Goal: Obtain resource: Download file/media

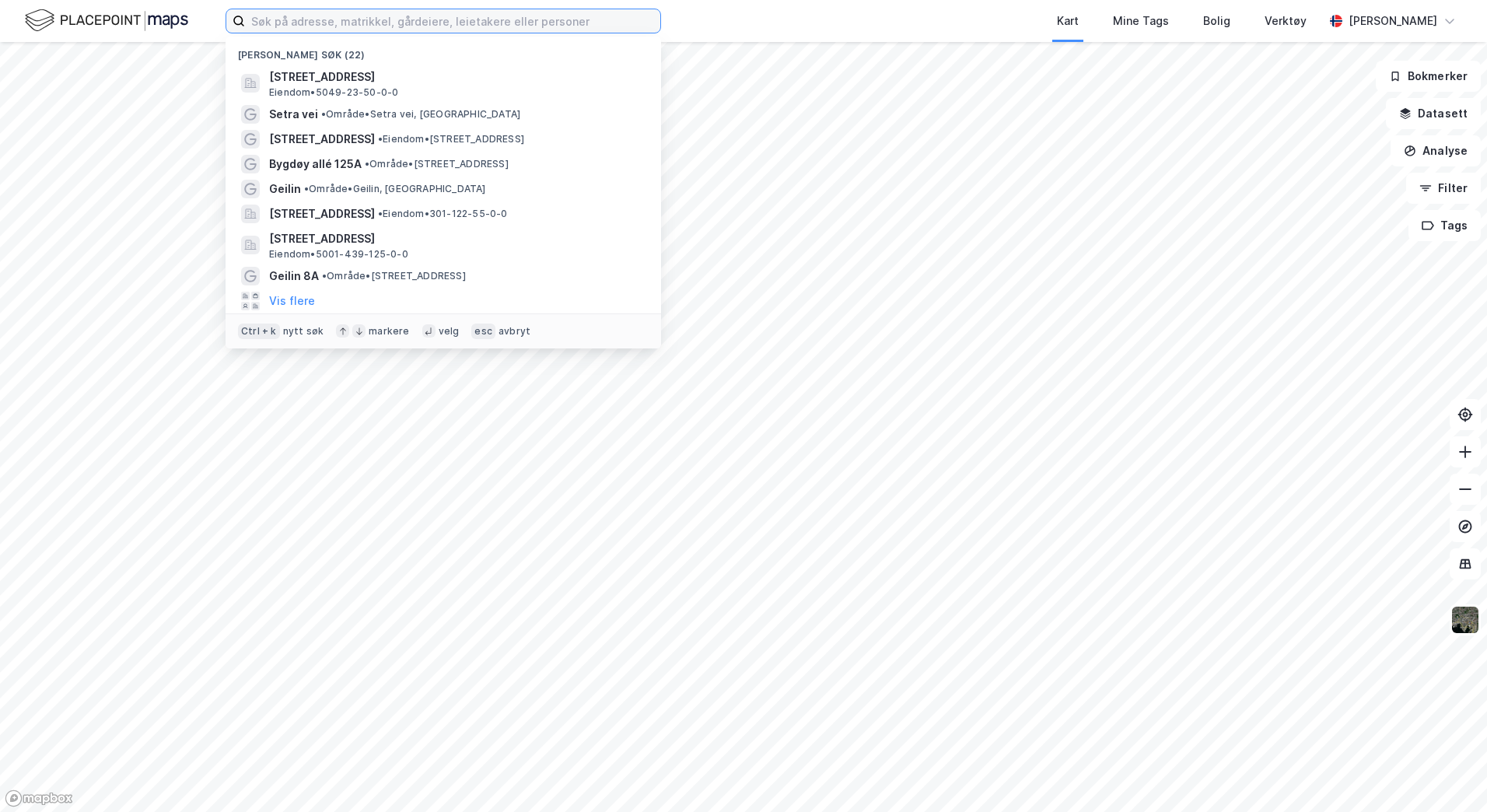
click at [334, 20] on input at bounding box center [452, 21] width 415 height 23
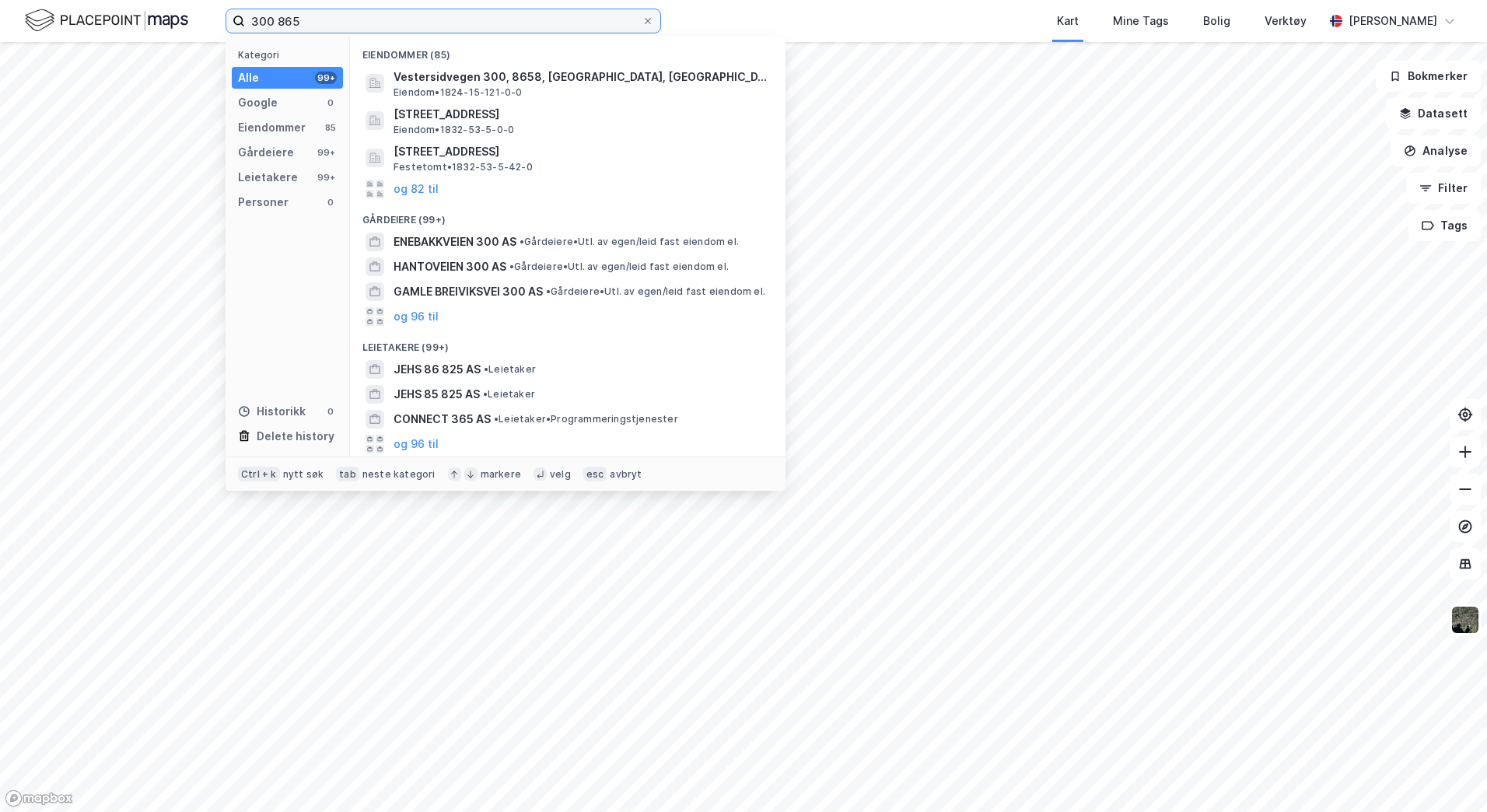
click at [277, 20] on input "300 865" at bounding box center [443, 21] width 396 height 23
click at [254, 21] on input "300, 865" at bounding box center [443, 21] width 396 height 23
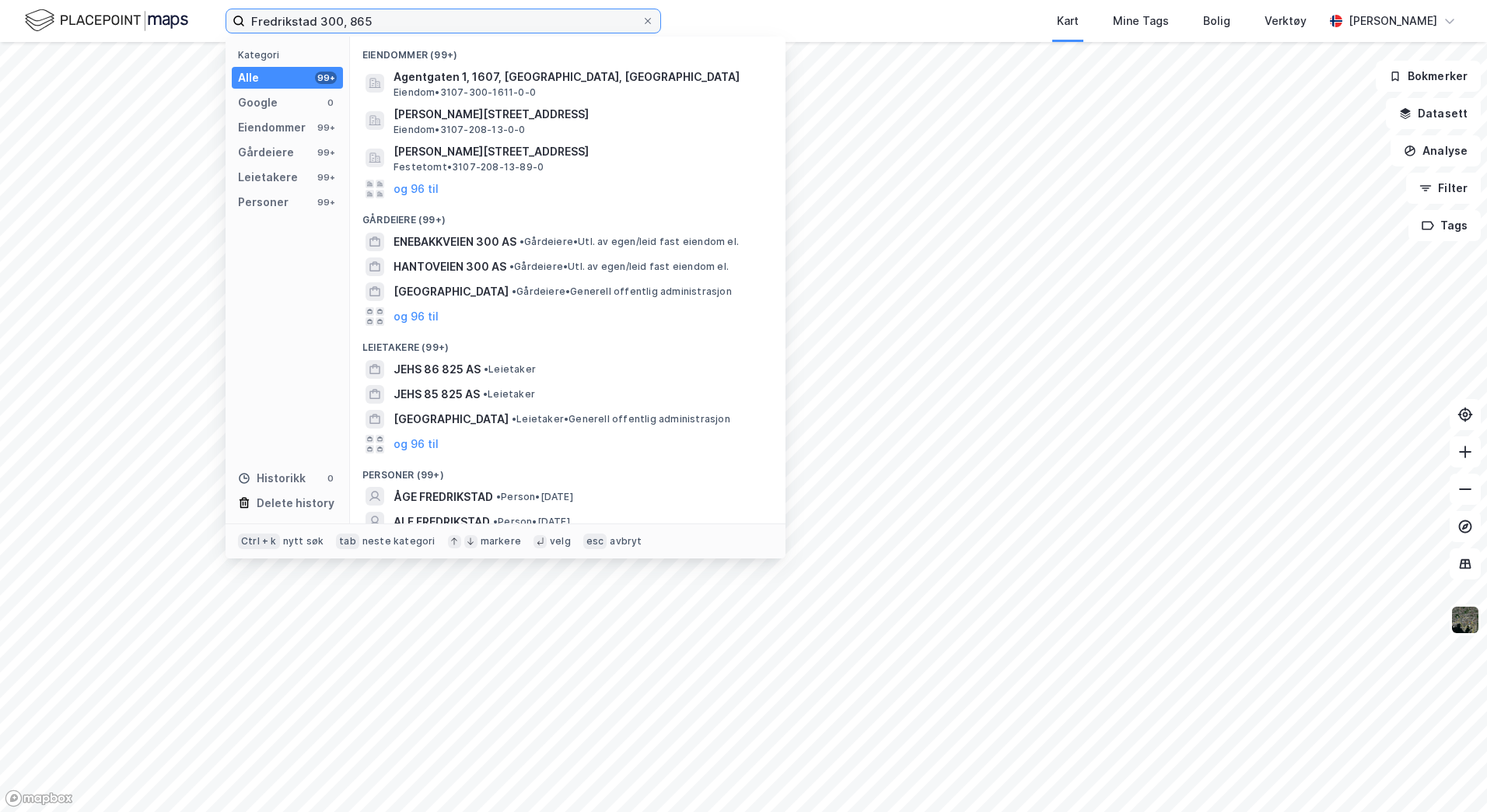
click at [398, 20] on input "Fredrikstad 300, 865" at bounding box center [443, 21] width 396 height 23
click at [318, 22] on input "Fredrikstad 300, 865" at bounding box center [443, 21] width 396 height 23
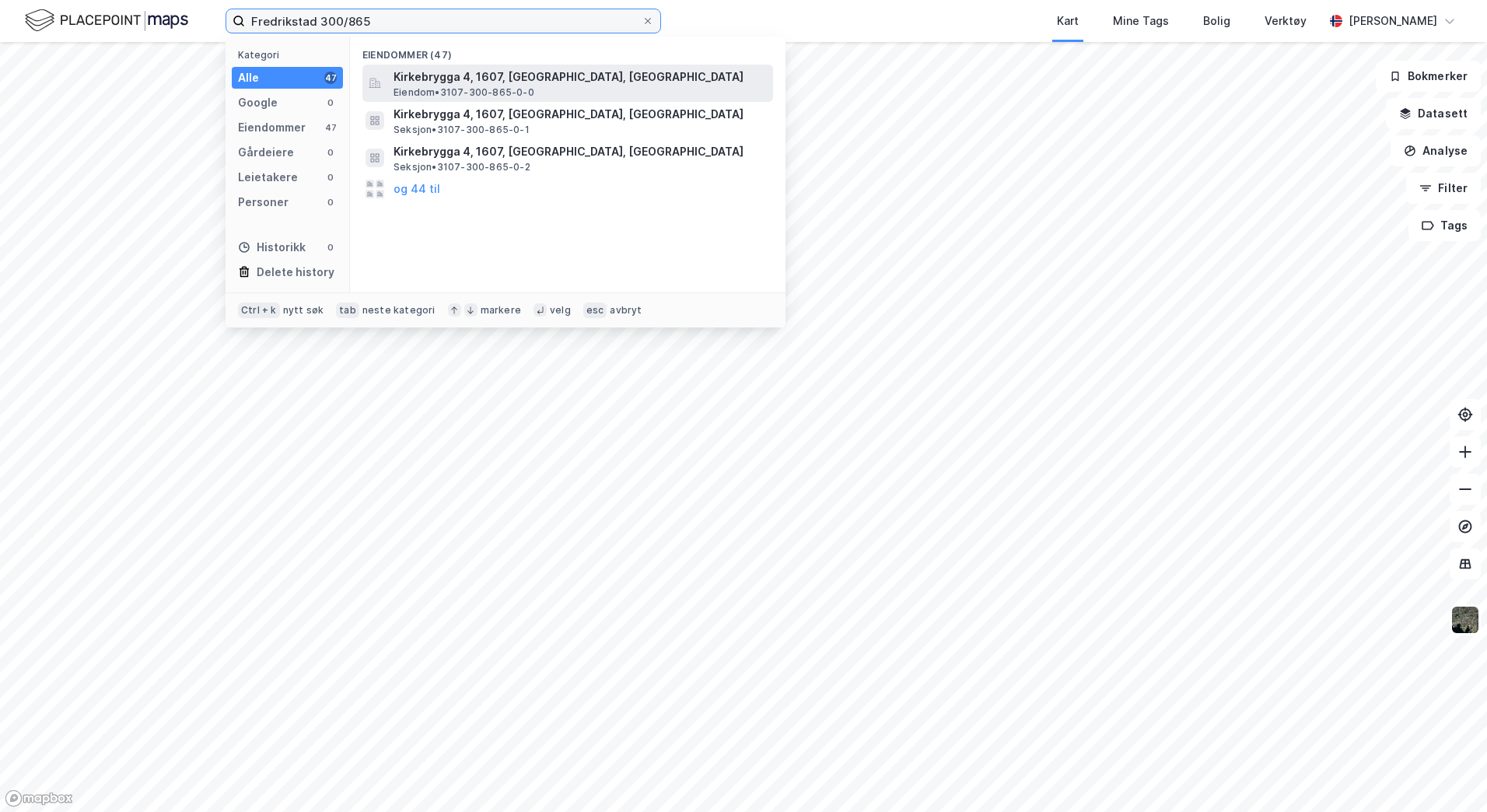
type input "Fredrikstad 300/865"
click at [671, 86] on div "Kirkebrygga 4, 1607, [GEOGRAPHIC_DATA], FREDRIKSTAD Eiendom • 3107-300-865-0-0" at bounding box center [582, 83] width 376 height 31
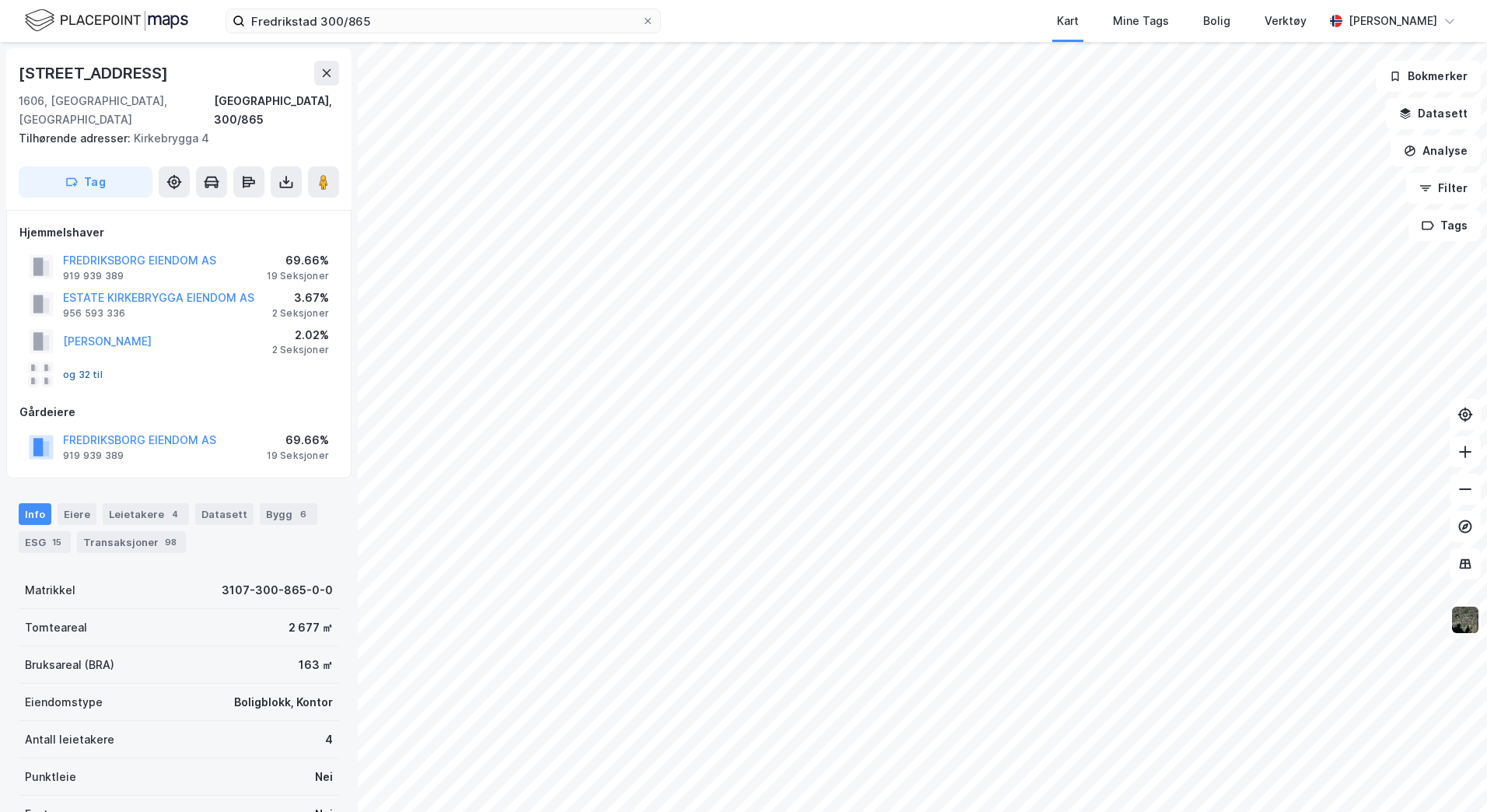
click at [0, 0] on button "og 32 til" at bounding box center [0, 0] width 0 height 0
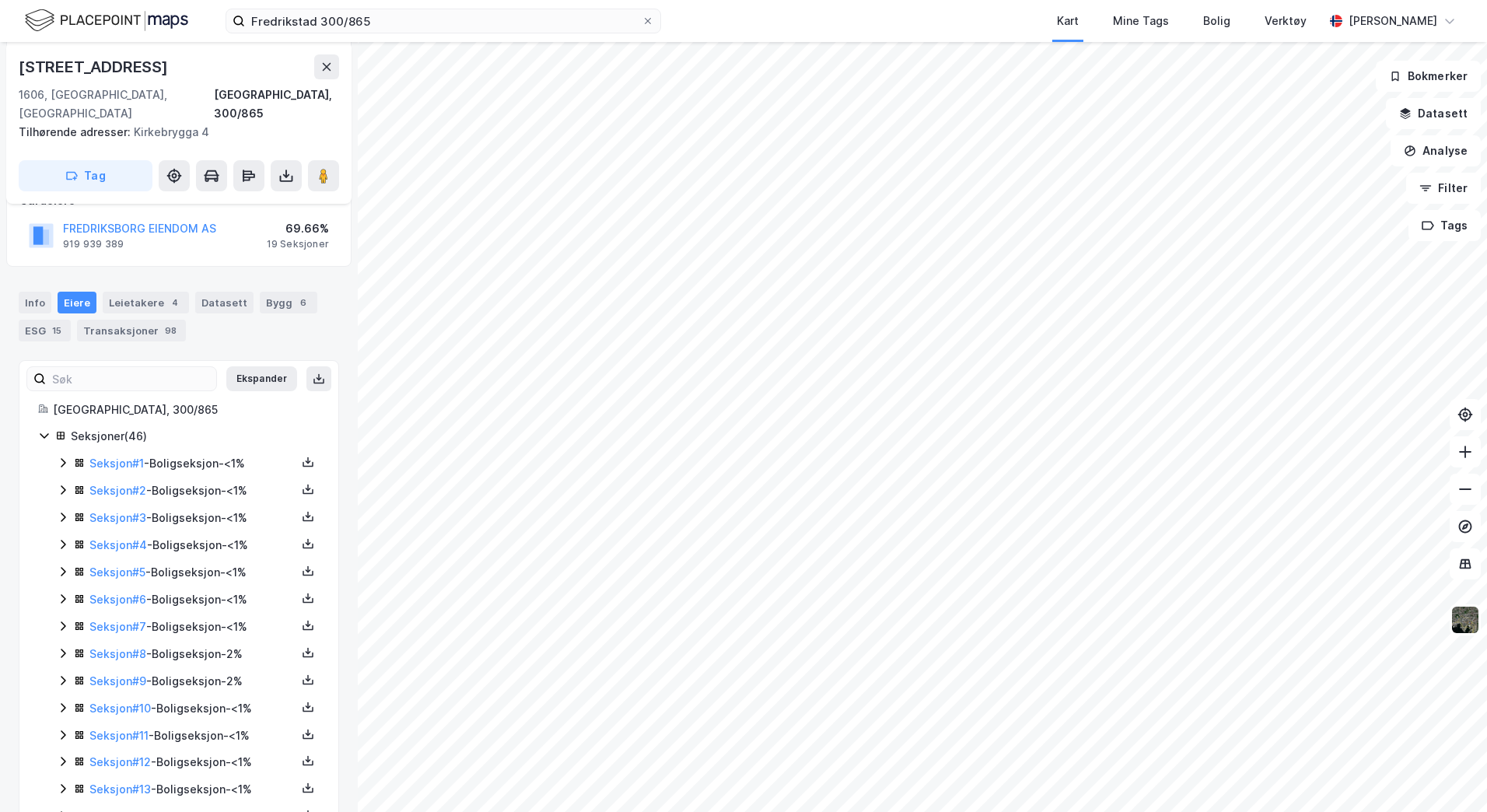
scroll to position [212, 0]
click at [60, 456] on icon at bounding box center [63, 462] width 12 height 12
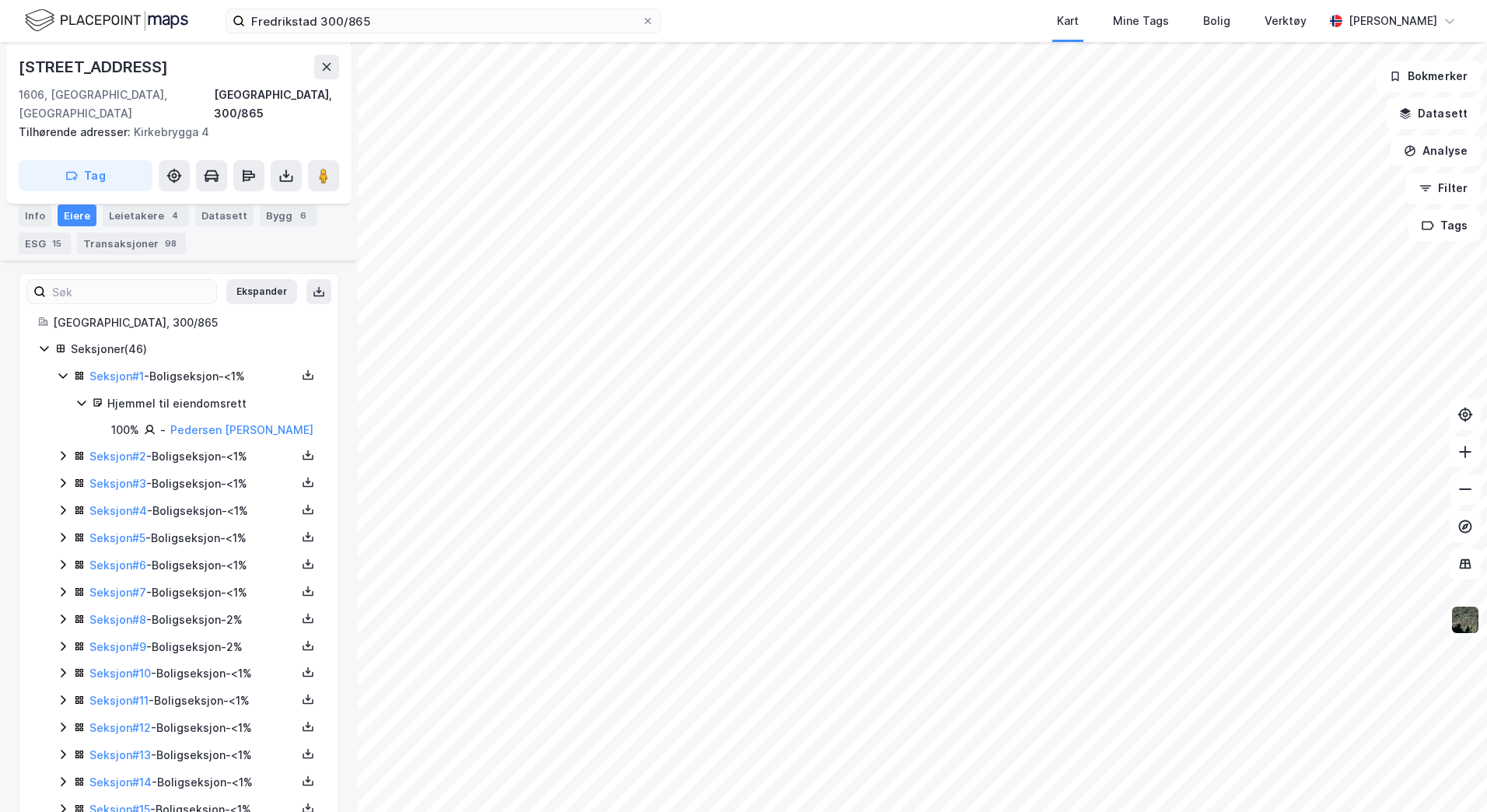
scroll to position [300, 0]
click at [61, 448] on icon at bounding box center [63, 454] width 12 height 12
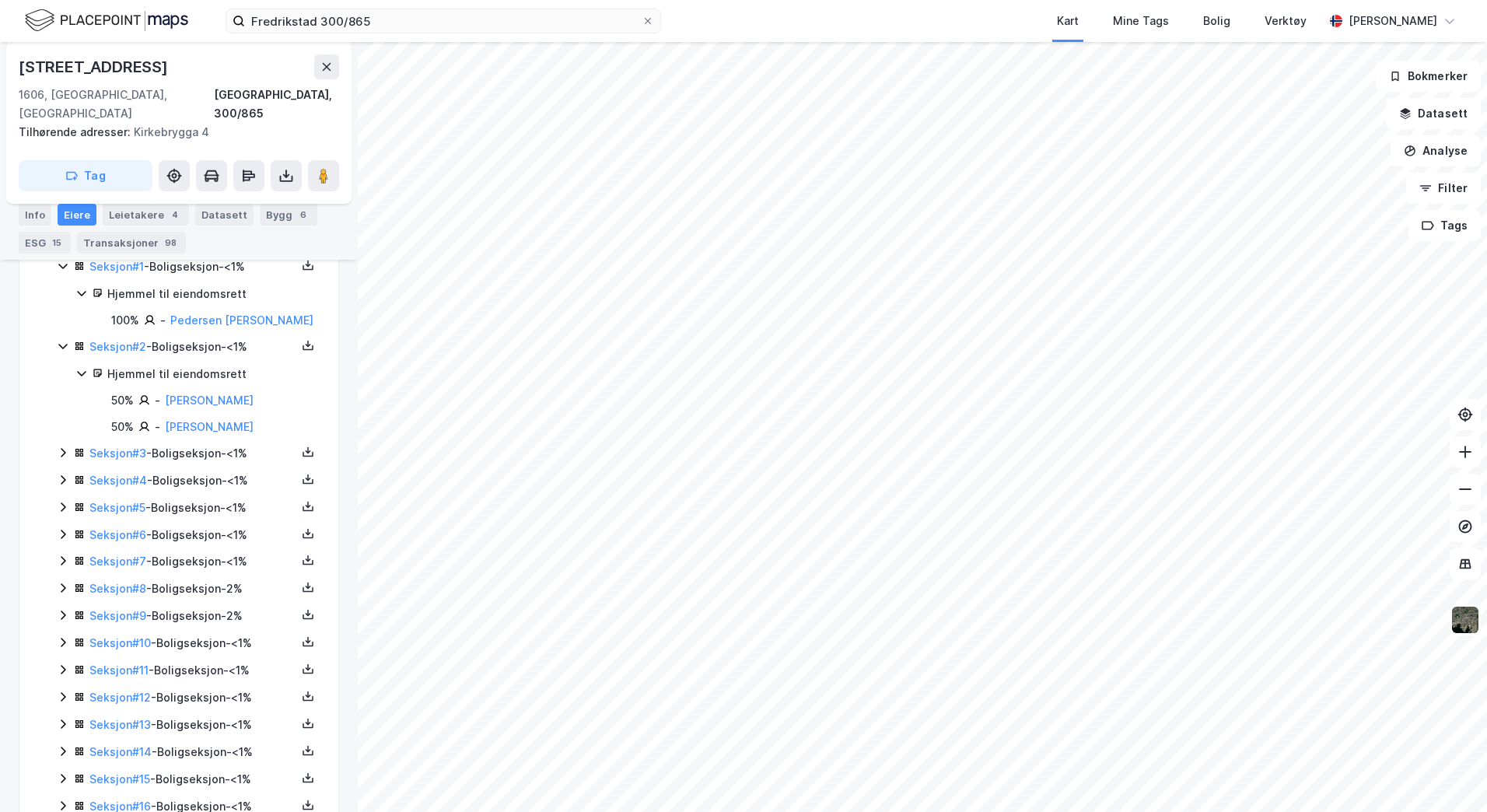
scroll to position [409, 0]
click at [61, 445] on icon at bounding box center [63, 451] width 12 height 12
click at [66, 551] on icon at bounding box center [63, 557] width 12 height 12
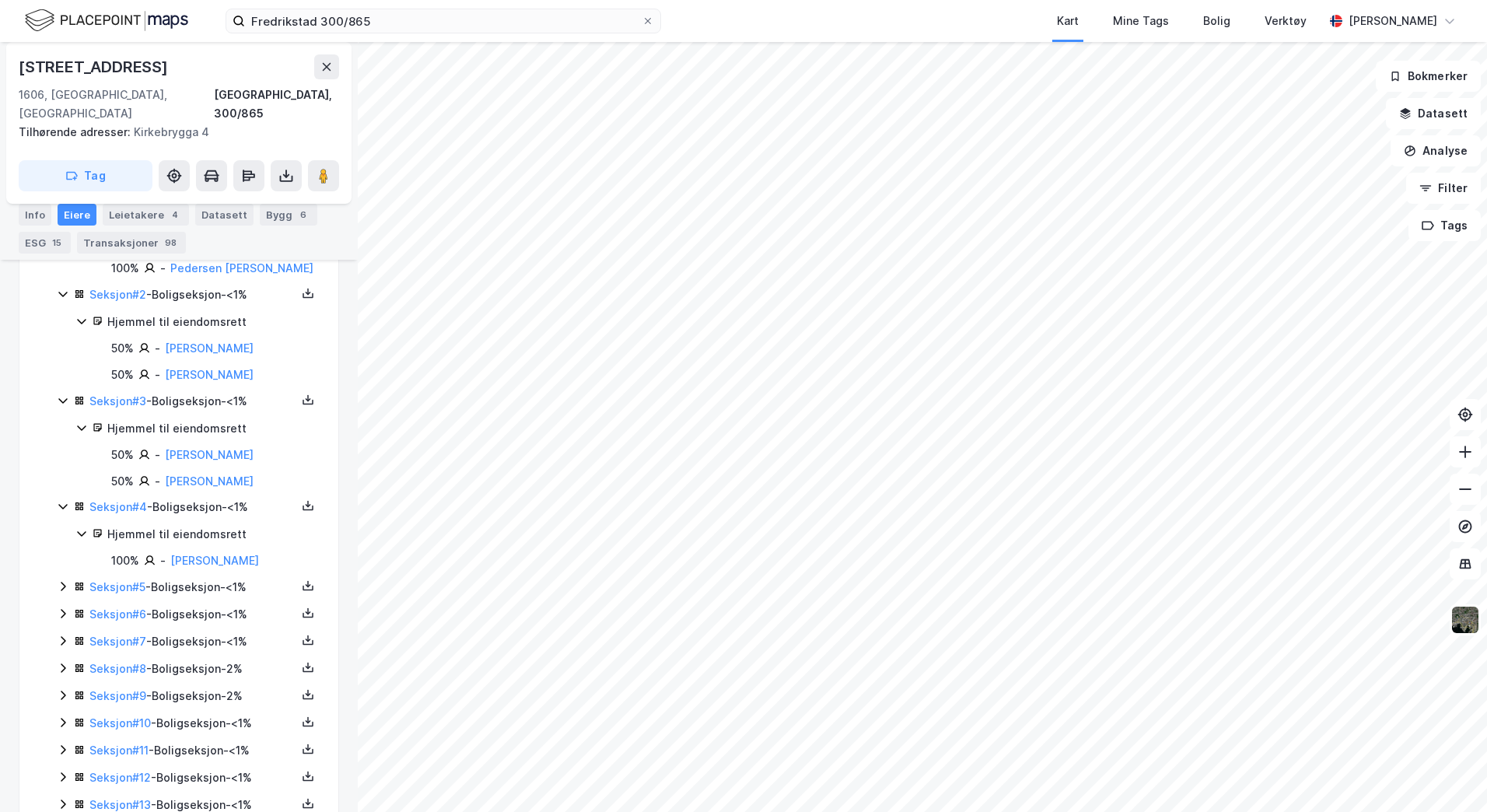
scroll to position [461, 0]
click at [61, 579] on icon at bounding box center [63, 585] width 12 height 12
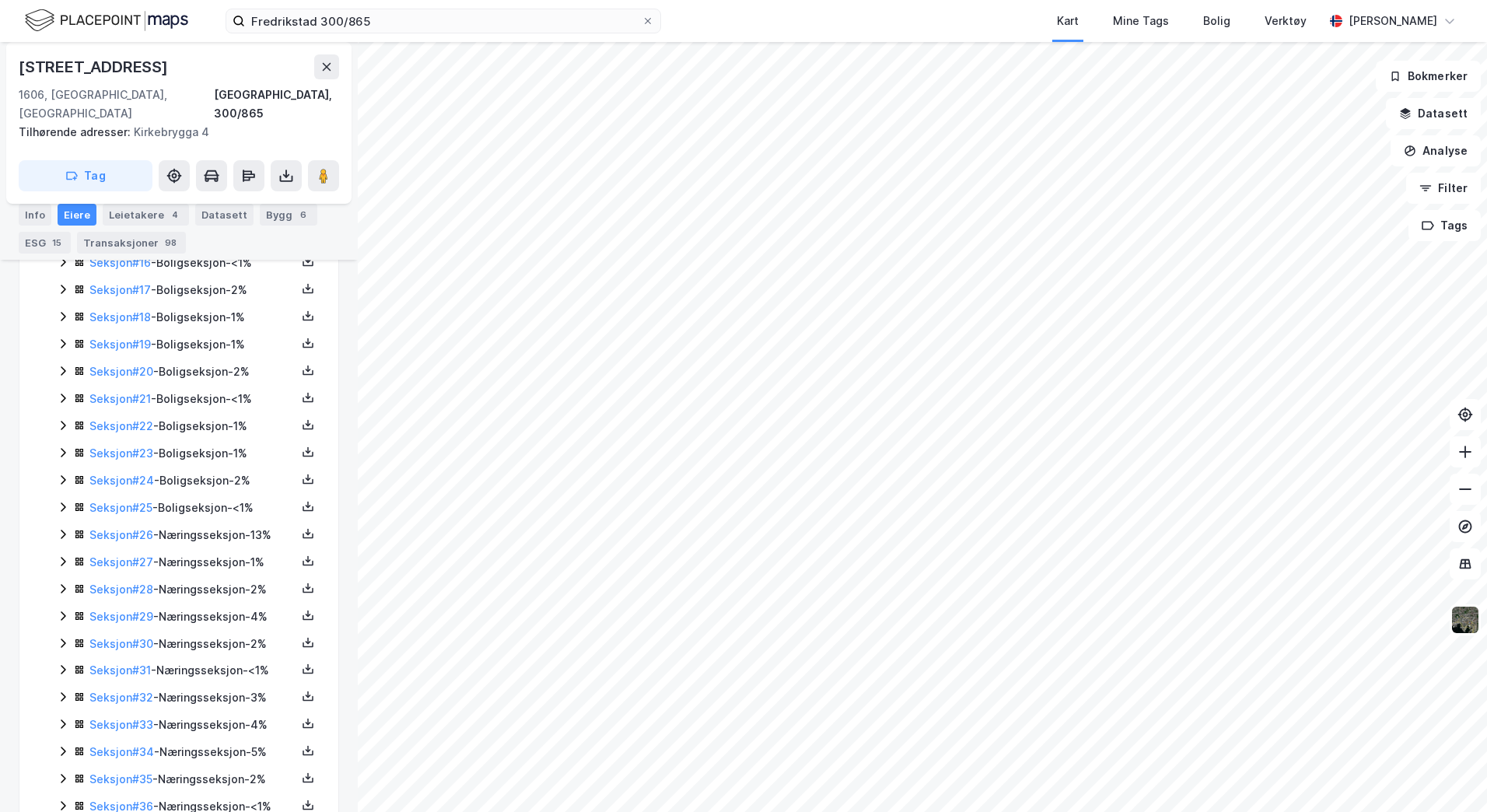
scroll to position [1163, 0]
click at [67, 527] on icon at bounding box center [63, 533] width 12 height 12
click at [63, 635] on icon at bounding box center [62, 639] width 4 height 9
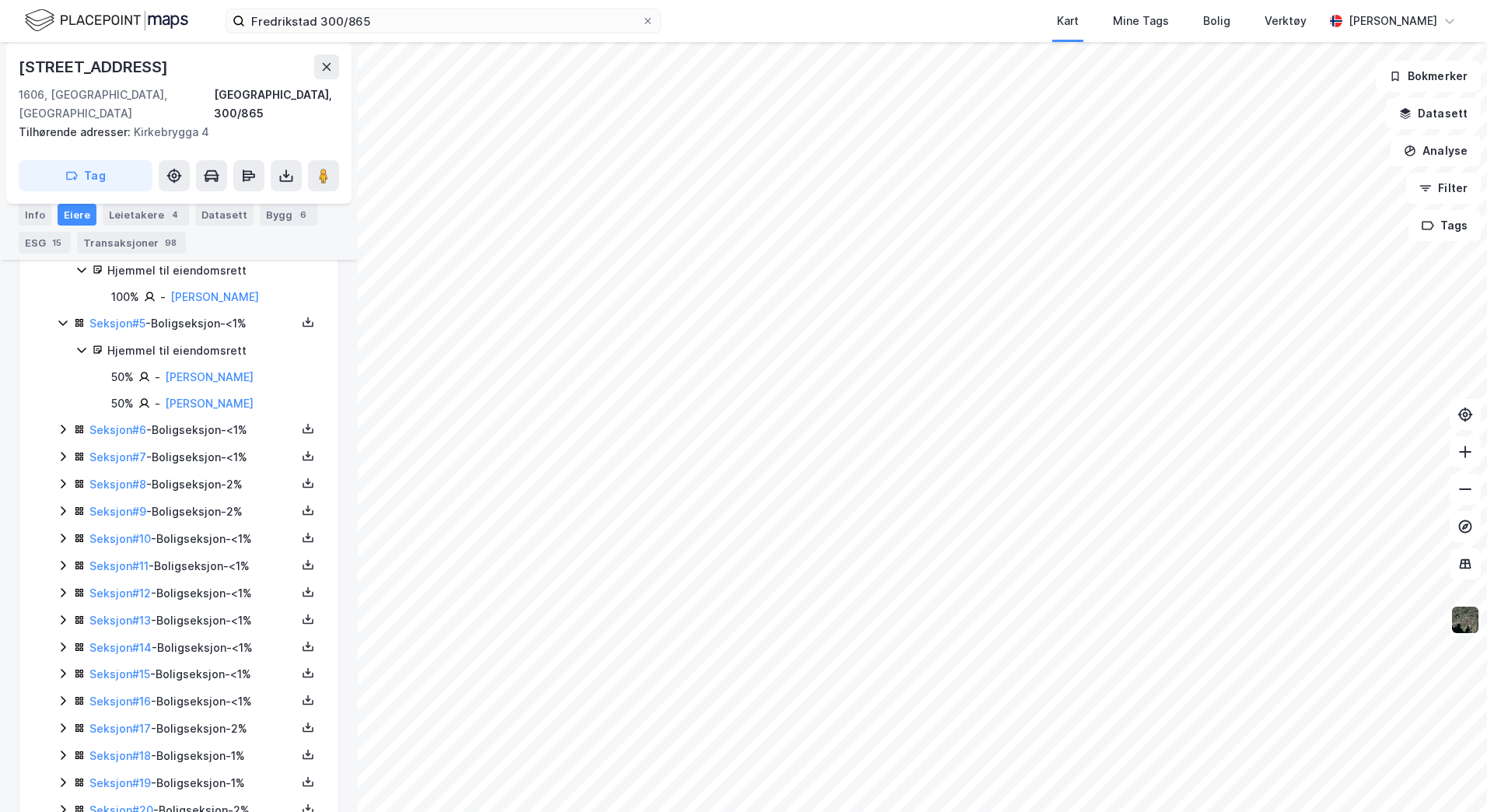
scroll to position [721, 0]
click at [62, 425] on icon at bounding box center [63, 431] width 12 height 12
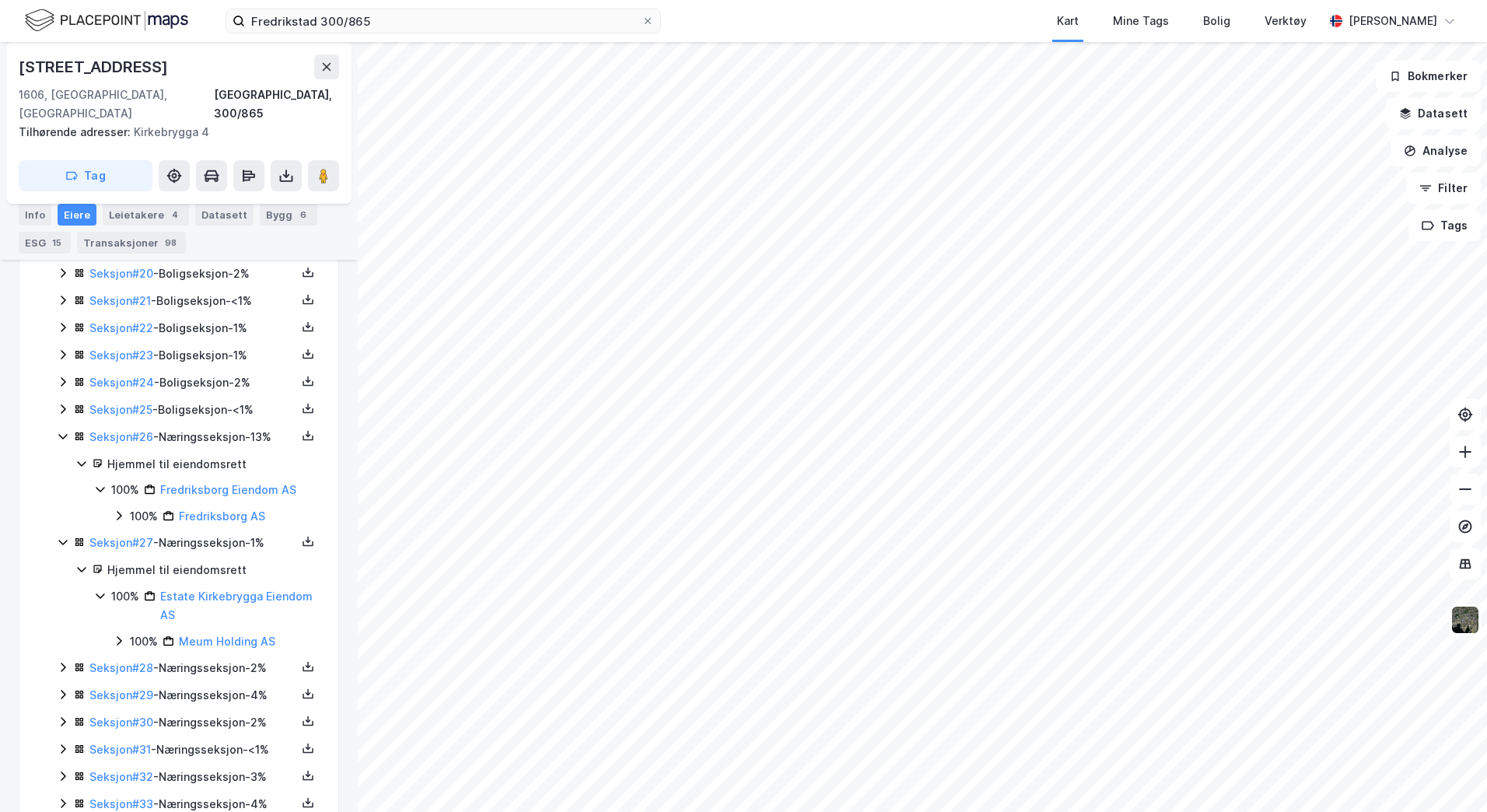
scroll to position [1342, 0]
click at [60, 428] on icon at bounding box center [63, 434] width 12 height 12
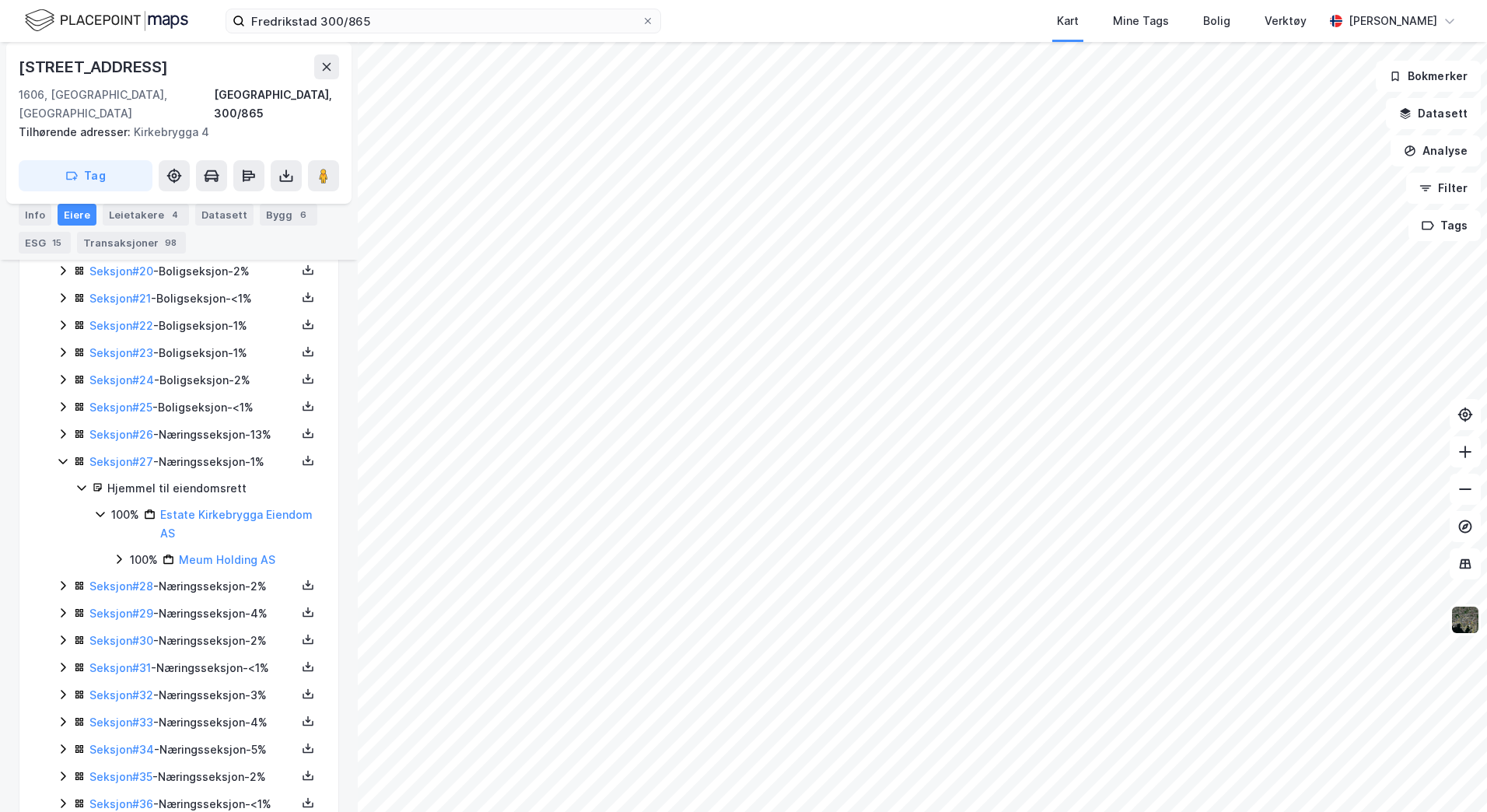
click at [63, 455] on icon at bounding box center [63, 461] width 12 height 12
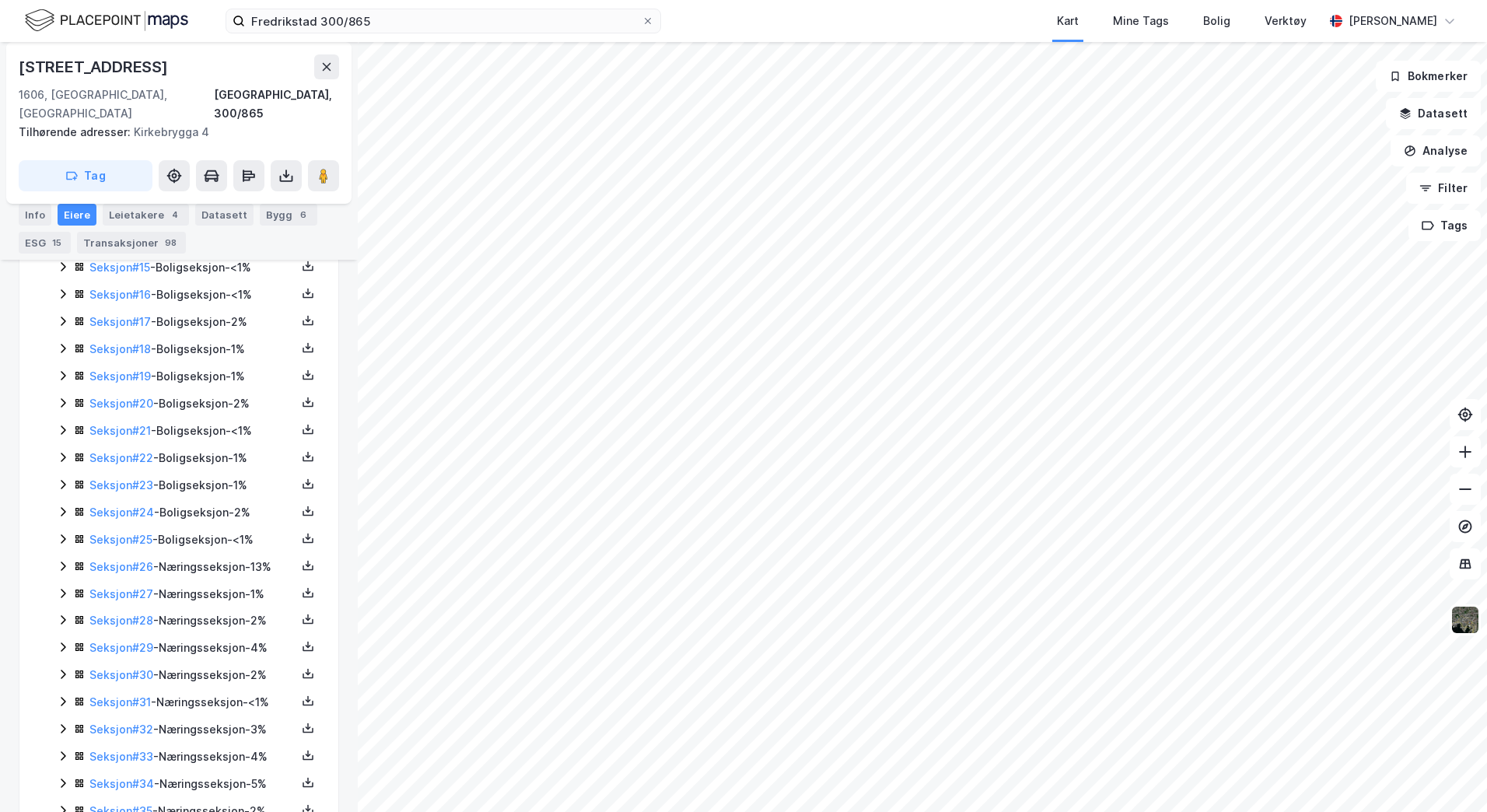
scroll to position [1209, 0]
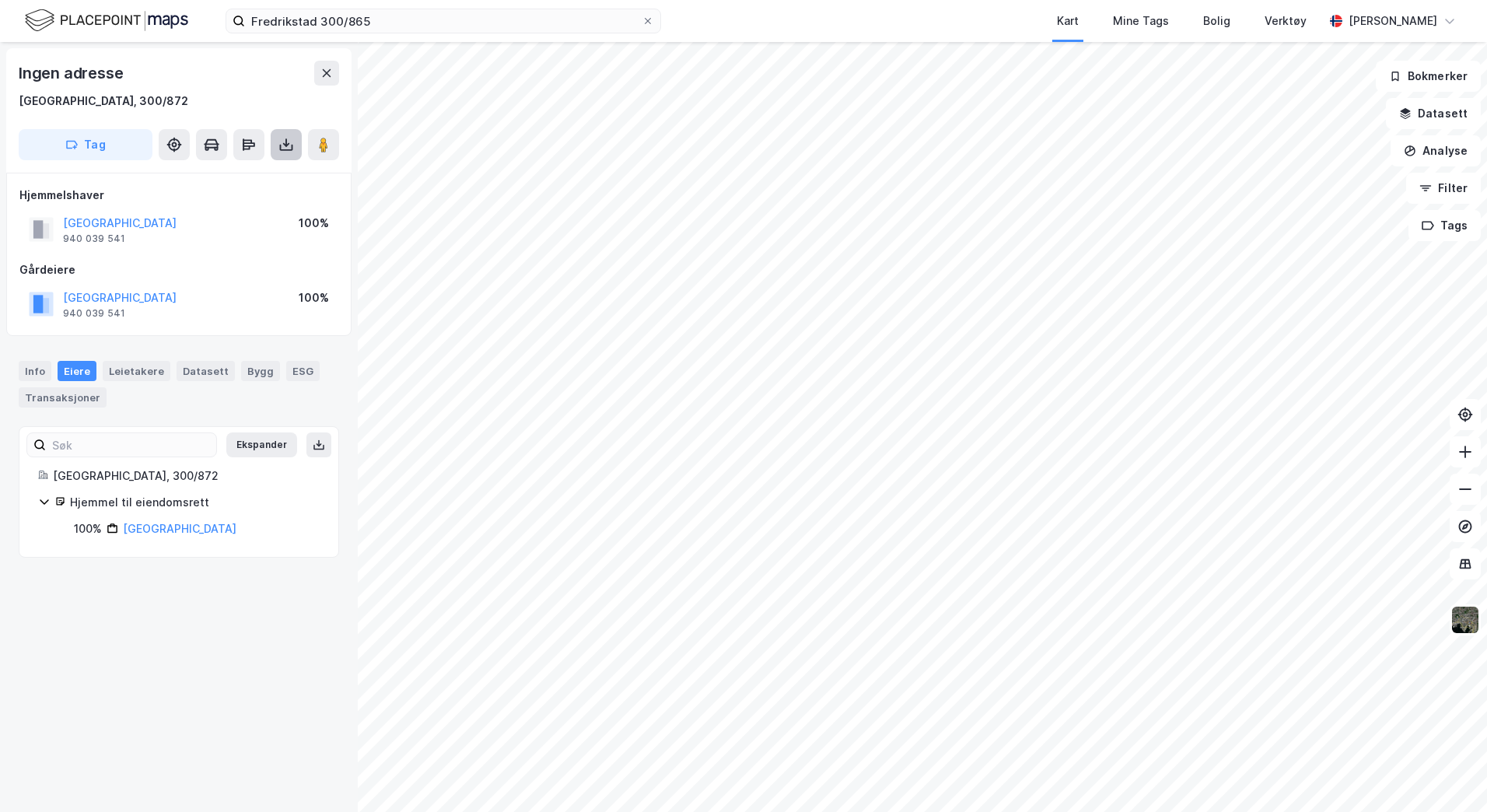
click at [288, 153] on button at bounding box center [287, 145] width 31 height 31
click at [225, 177] on div "Last ned grunnbok" at bounding box center [209, 175] width 91 height 12
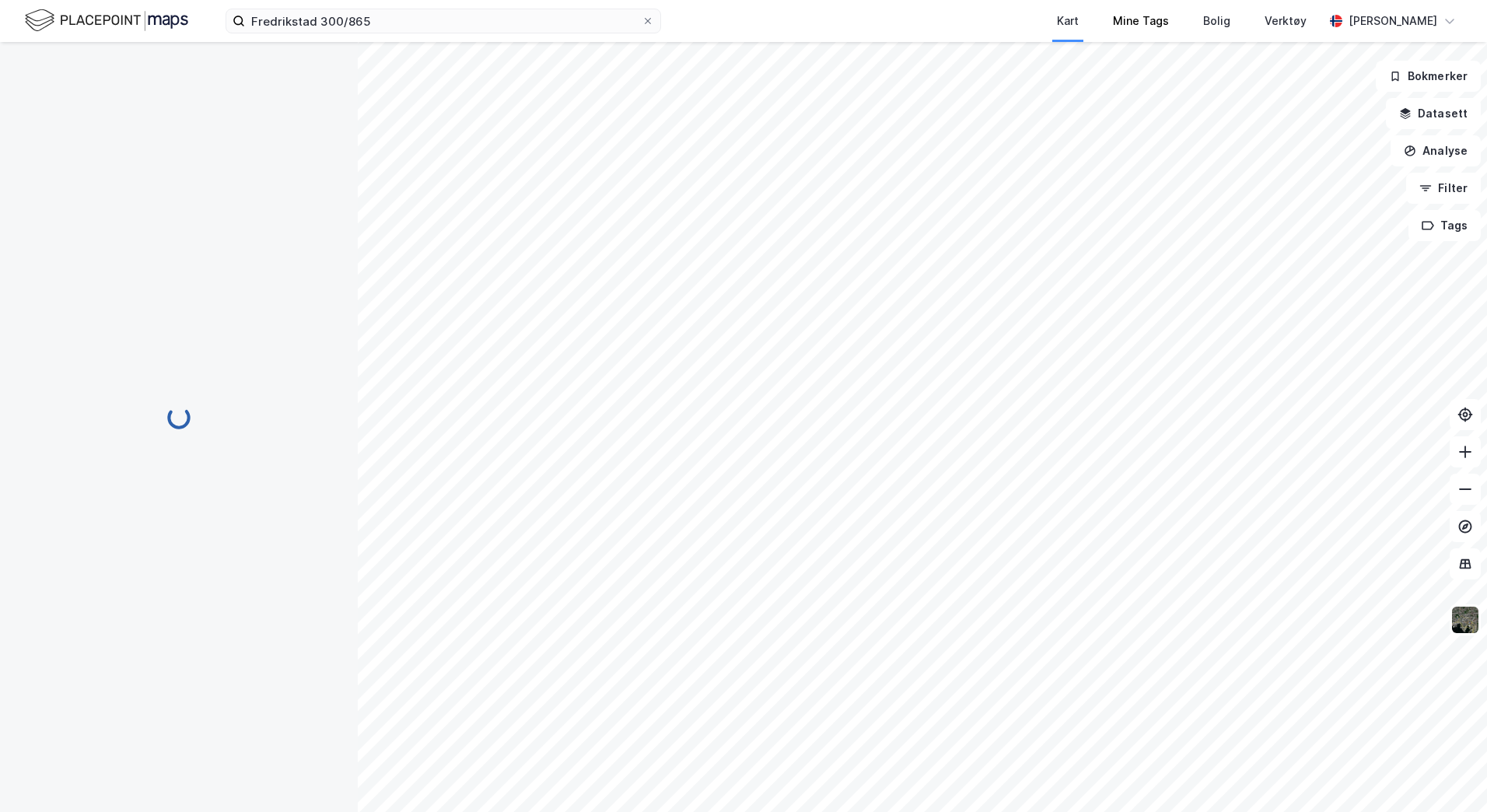
scroll to position [1115, 0]
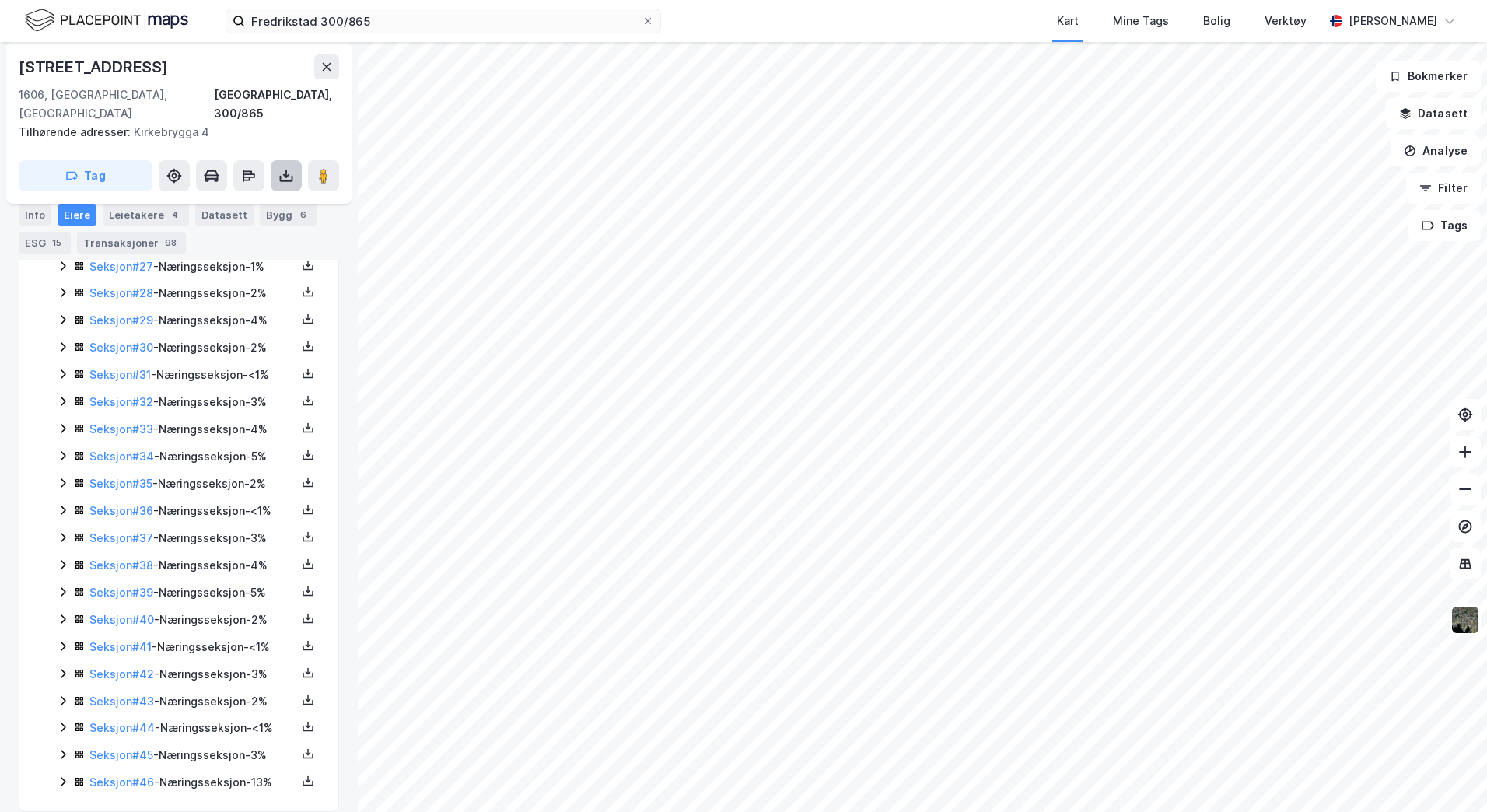
click at [279, 165] on button at bounding box center [287, 176] width 31 height 31
click at [234, 200] on div "Last ned grunnbok" at bounding box center [209, 206] width 91 height 12
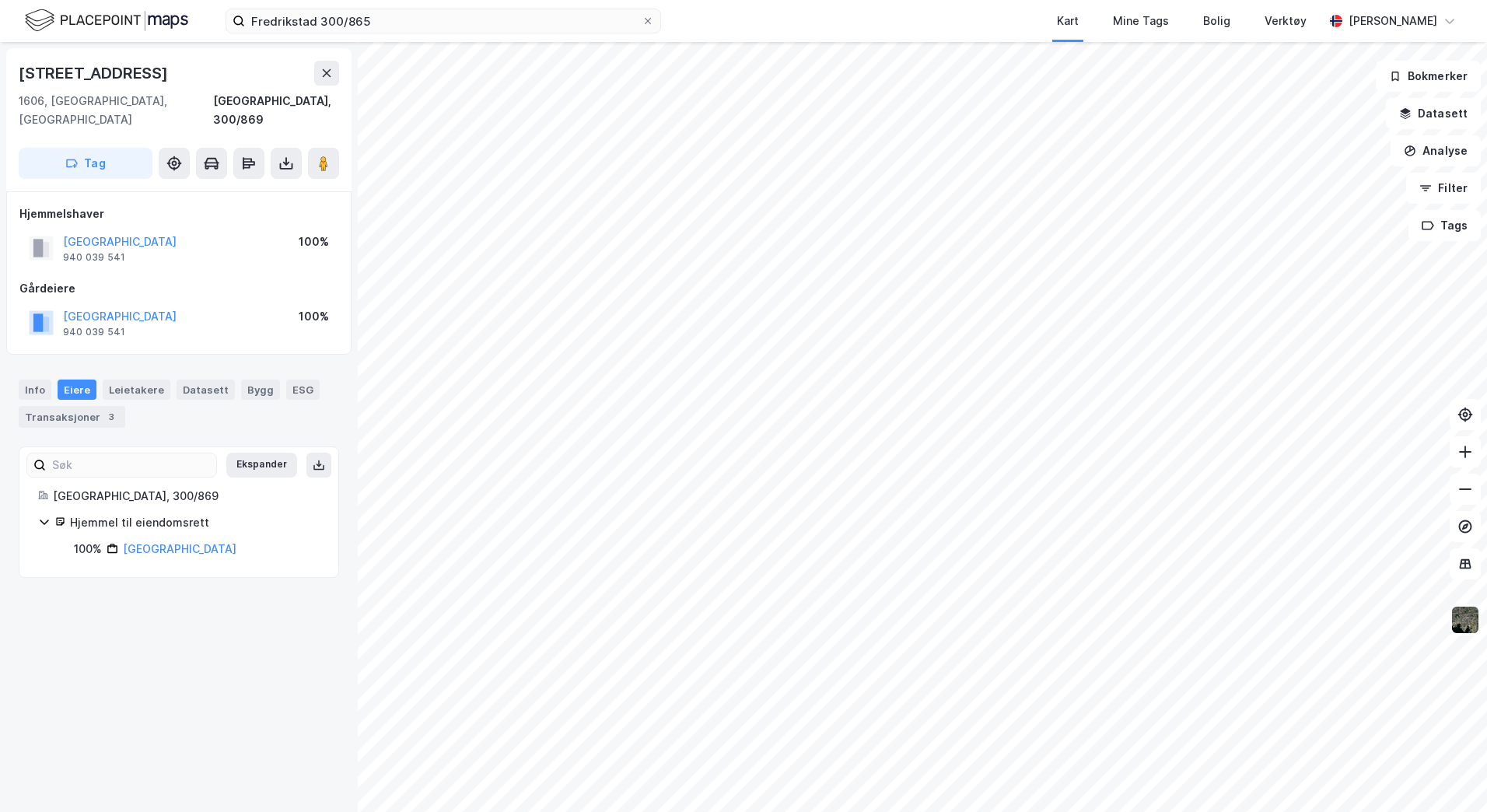
click at [507, 575] on div "[STREET_ADDRESS] 1606, [GEOGRAPHIC_DATA], [GEOGRAPHIC_DATA], 300/869 Tag [GEOGR…" at bounding box center [743, 427] width 1487 height 770
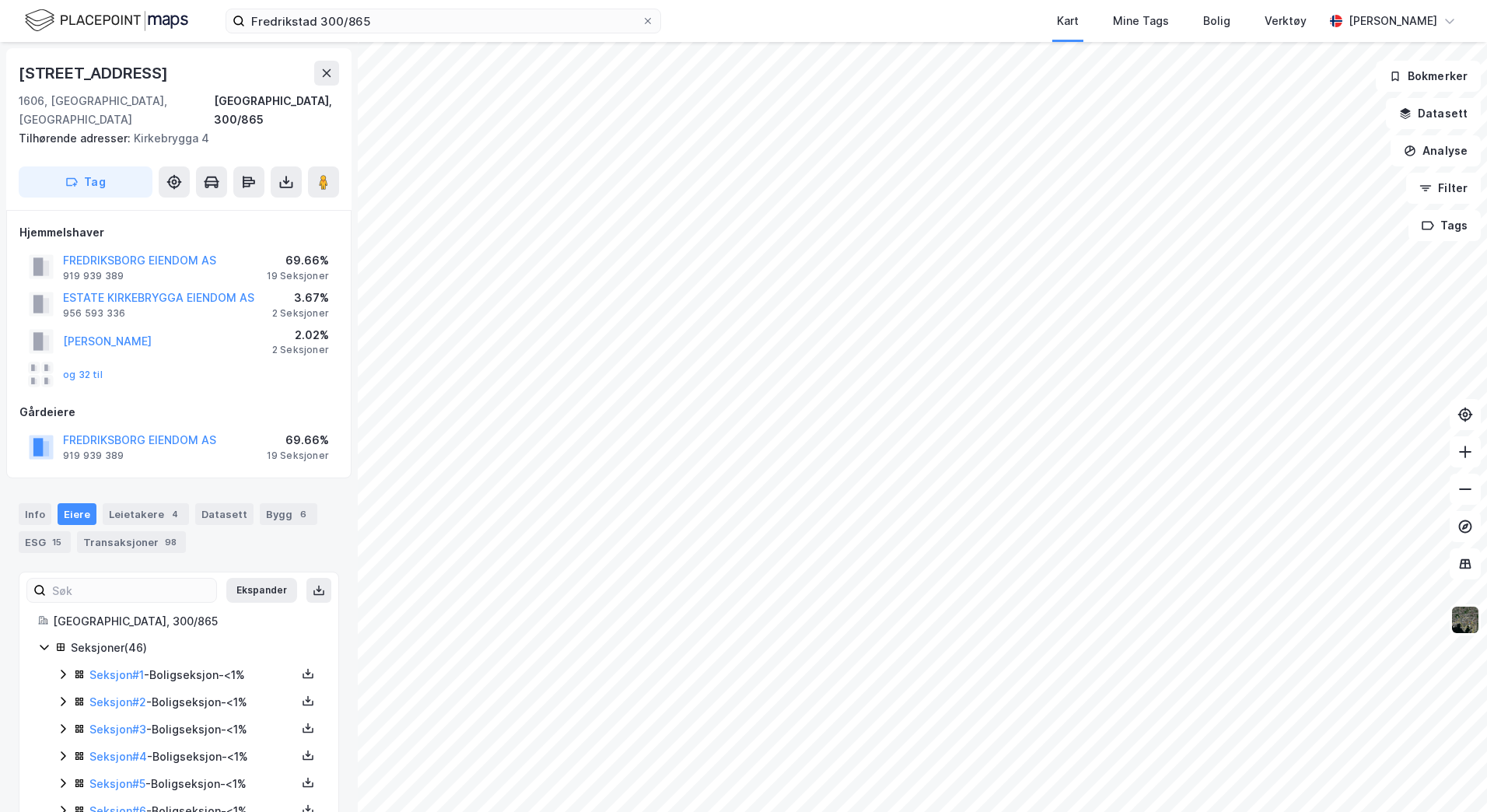
scroll to position [1115, 0]
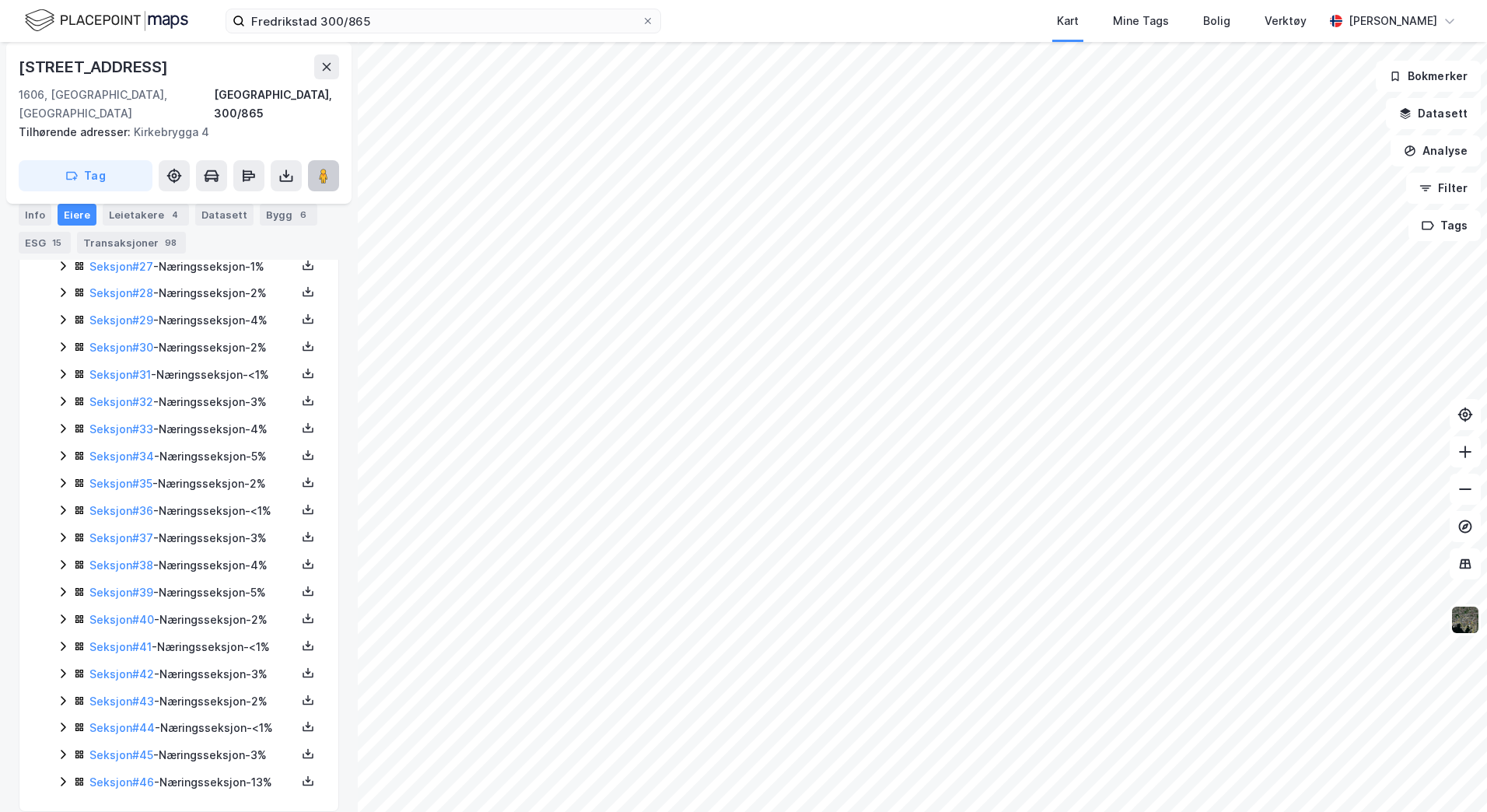
click at [326, 168] on image at bounding box center [323, 176] width 9 height 16
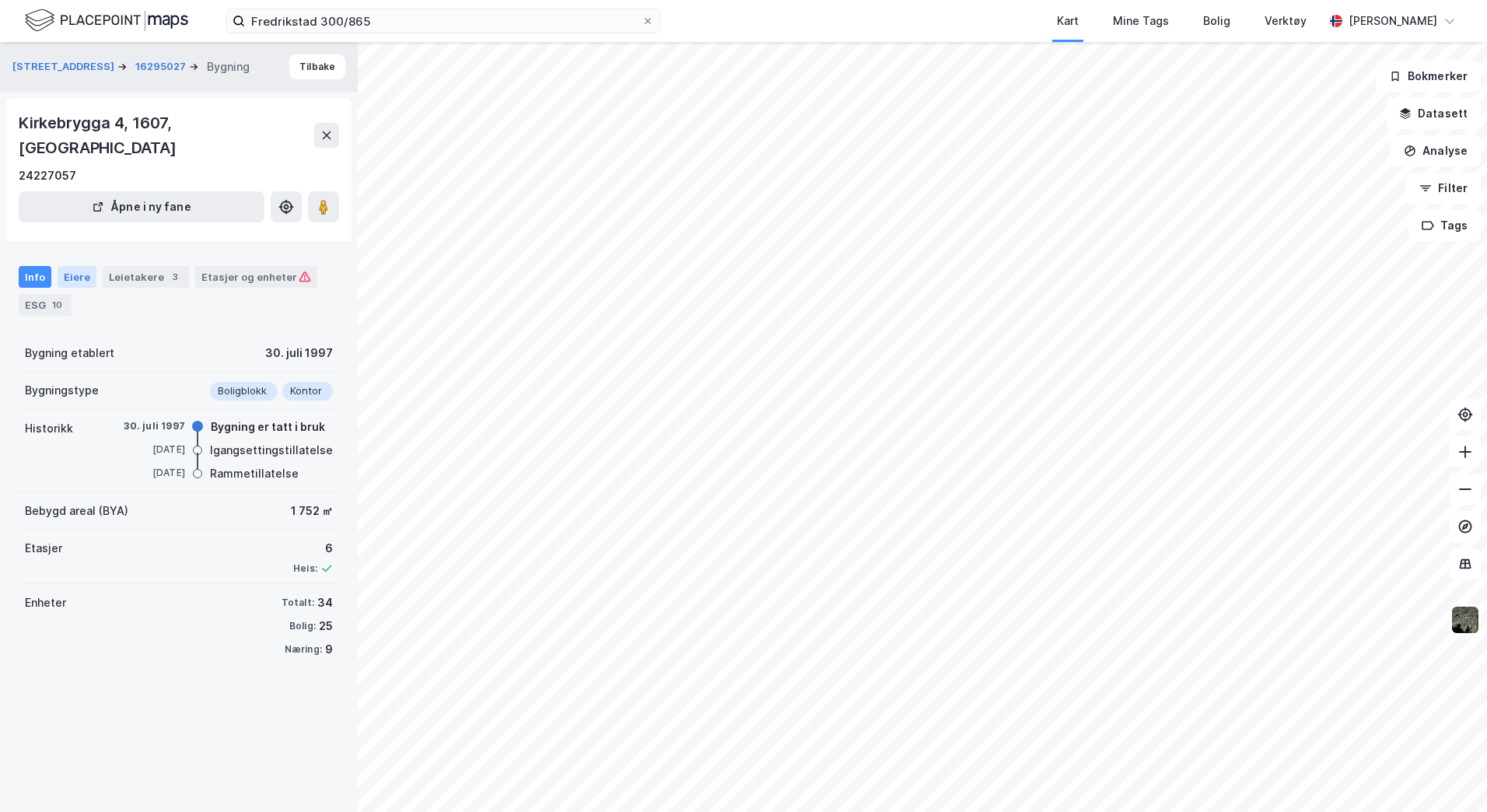
click at [69, 266] on div "Eiere" at bounding box center [77, 276] width 39 height 22
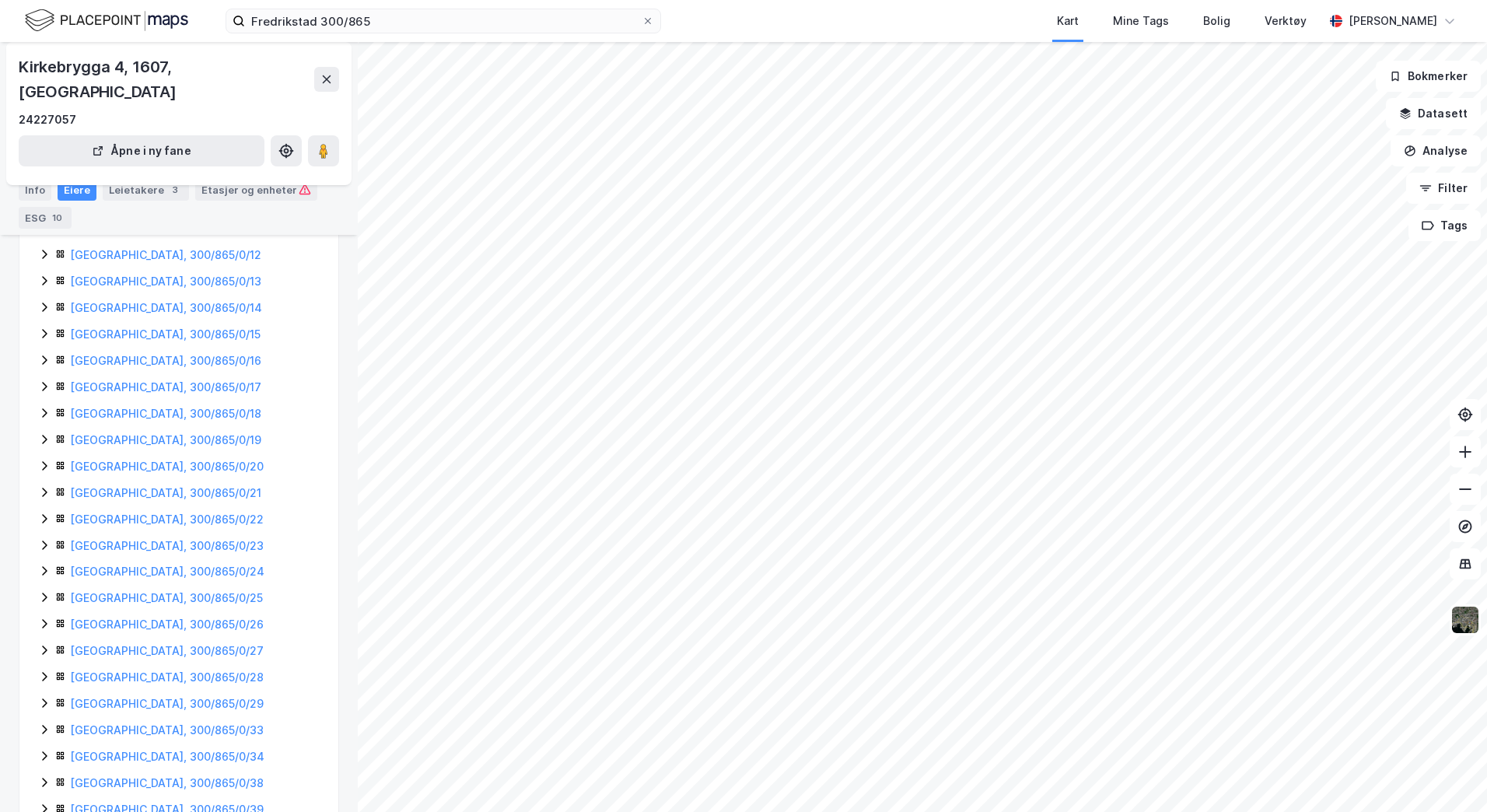
scroll to position [496, 0]
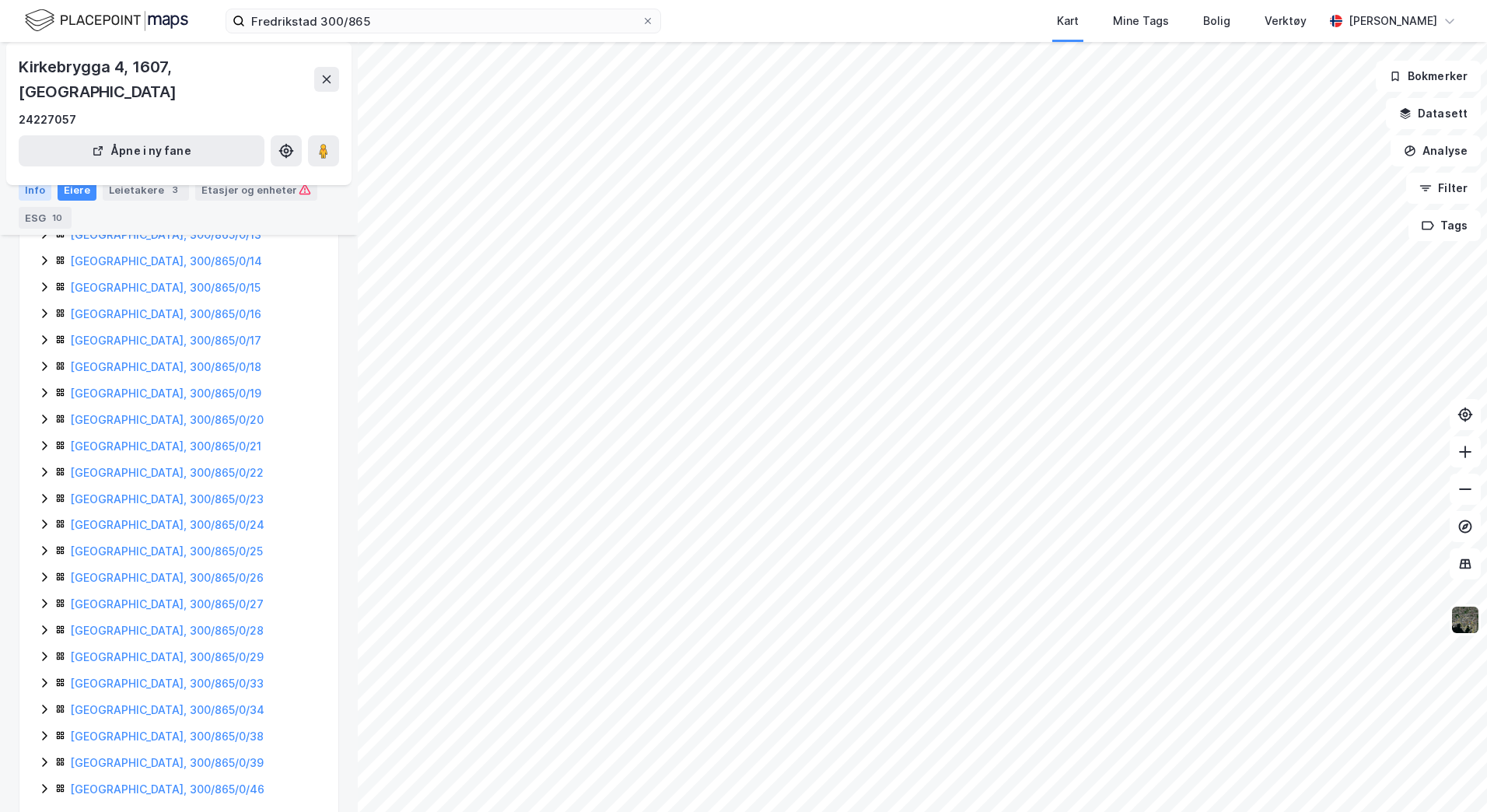
click at [36, 184] on div "Info" at bounding box center [35, 189] width 33 height 22
